Goal: Find specific page/section: Find specific page/section

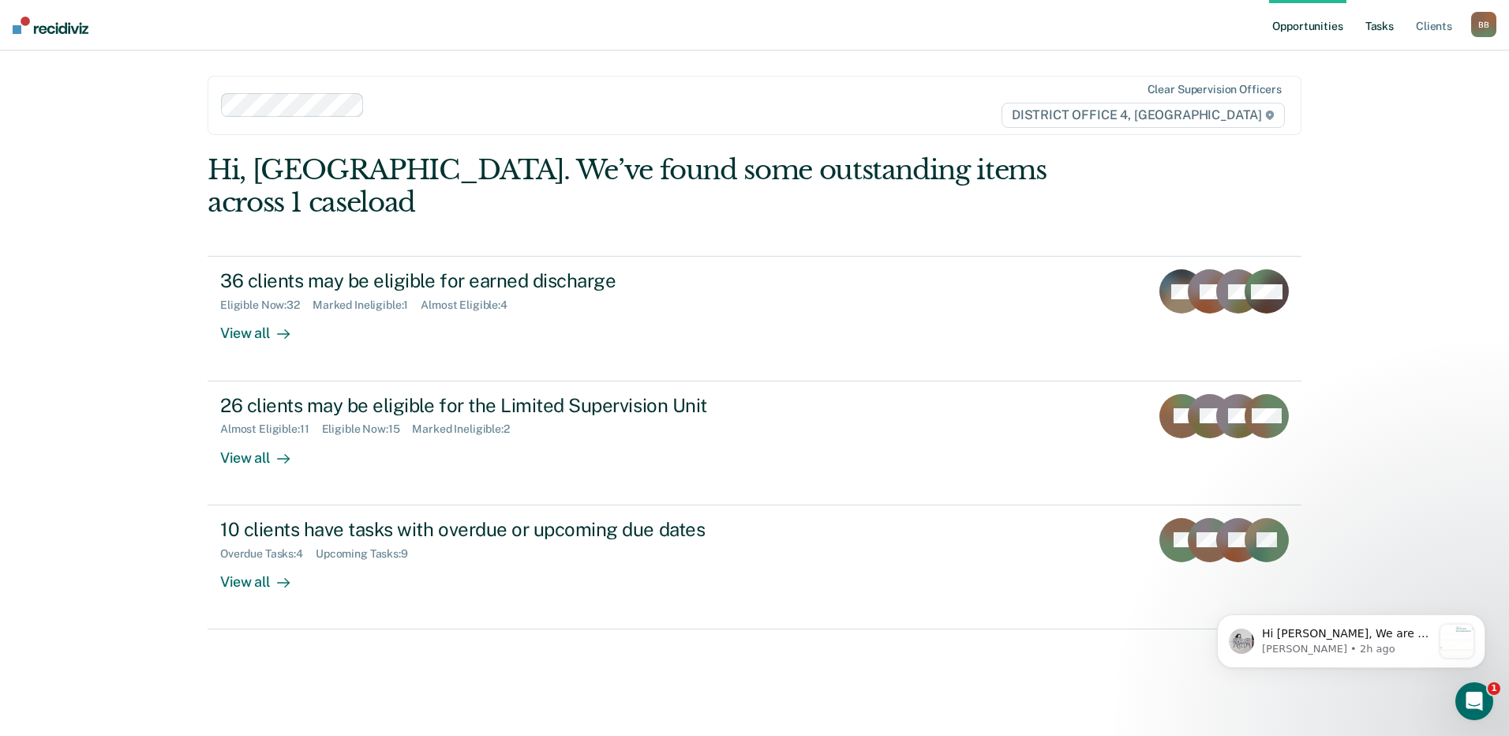
click at [1371, 24] on link "Tasks" at bounding box center [1380, 25] width 35 height 51
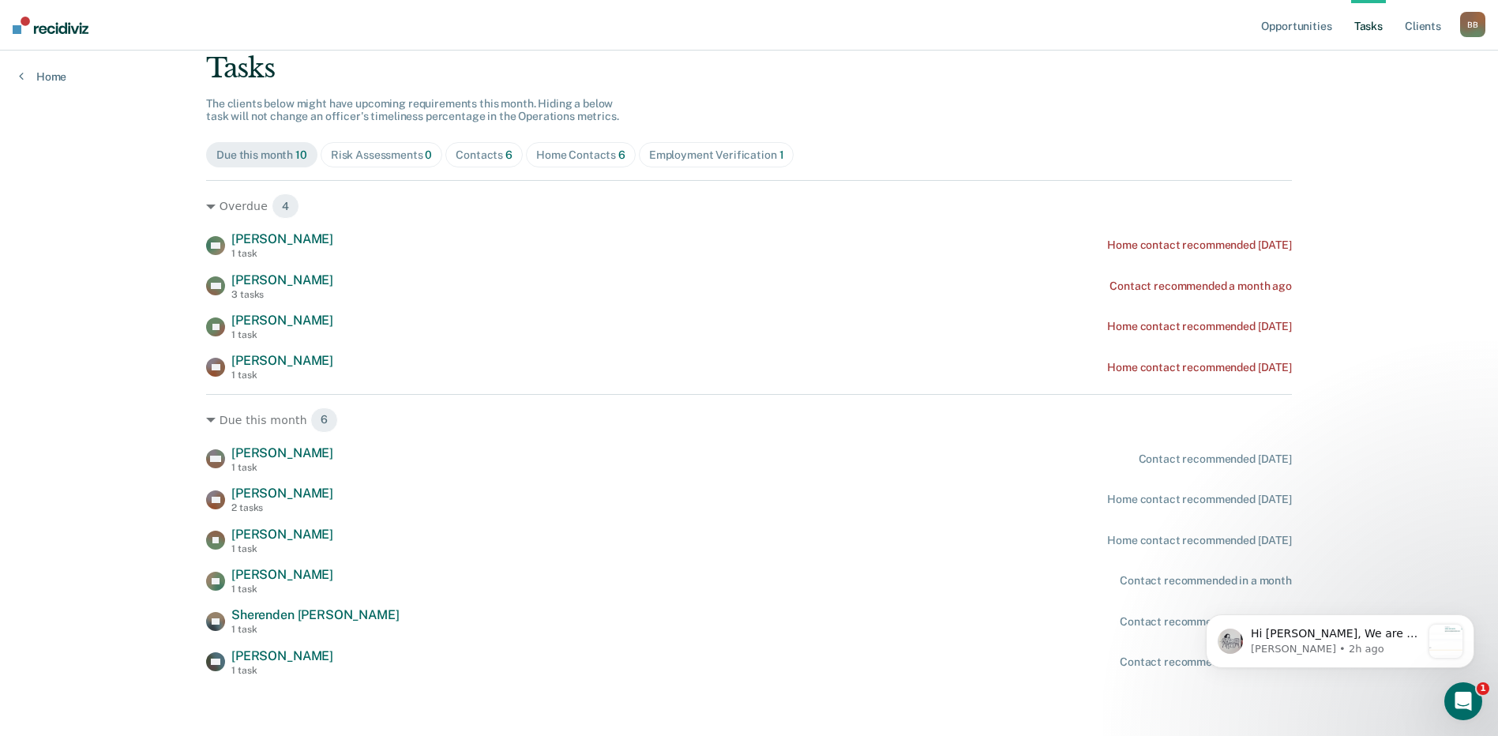
scroll to position [105, 0]
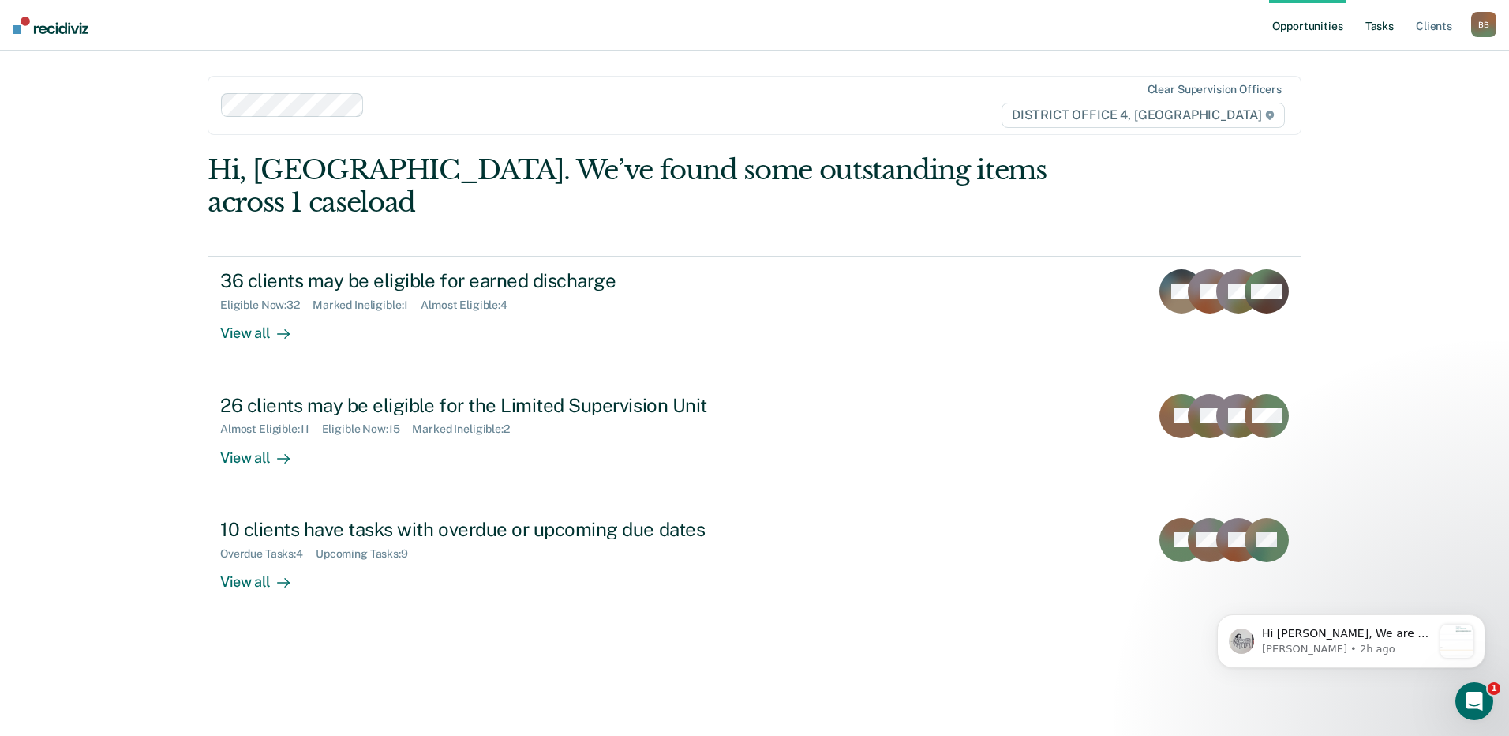
click at [1374, 27] on link "Tasks" at bounding box center [1380, 25] width 35 height 51
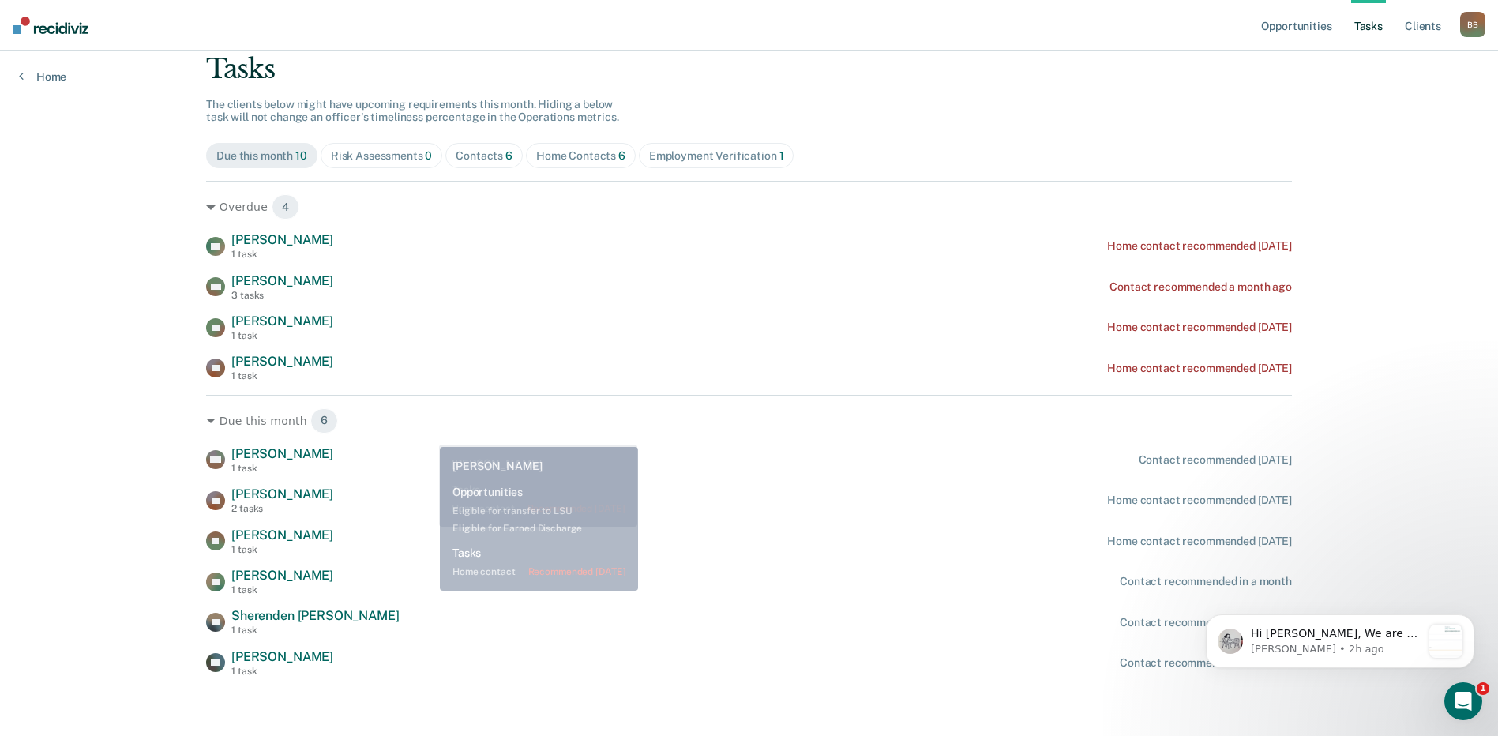
scroll to position [105, 0]
